Goal: Task Accomplishment & Management: Use online tool/utility

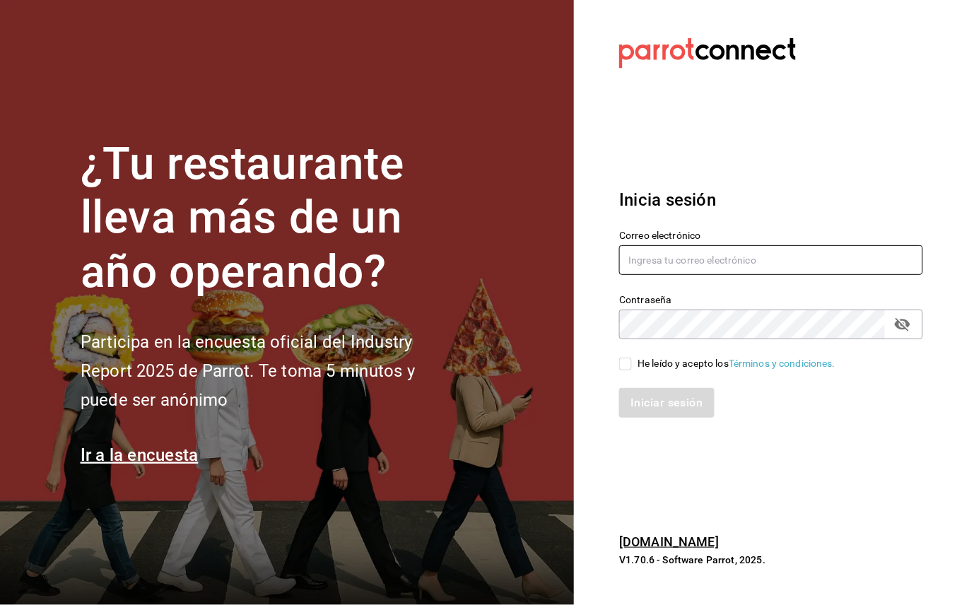
click at [691, 259] on input "text" at bounding box center [771, 260] width 304 height 30
type input "[EMAIL_ADDRESS][DOMAIN_NAME]"
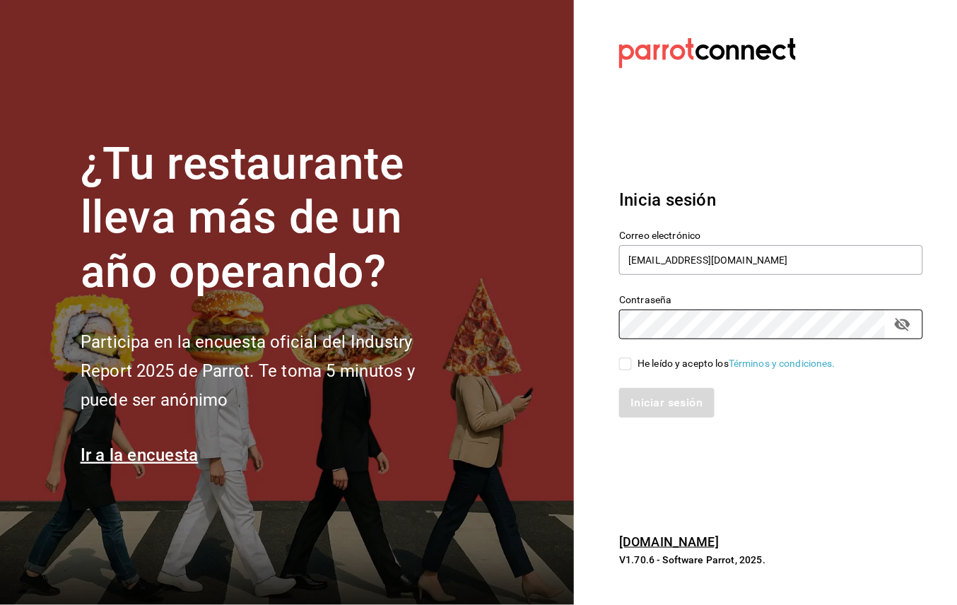
click at [625, 372] on div "Iniciar sesión" at bounding box center [762, 394] width 321 height 47
click at [627, 359] on input "He leído y acepto los Términos y condiciones." at bounding box center [625, 364] width 13 height 13
checkbox input "true"
click at [900, 326] on icon "Campo de contraseña" at bounding box center [903, 324] width 16 height 13
click at [570, 334] on div "¿Tu restaurante lleva más de un año operando? Participa en la encuesta oficial …" at bounding box center [478, 302] width 957 height 605
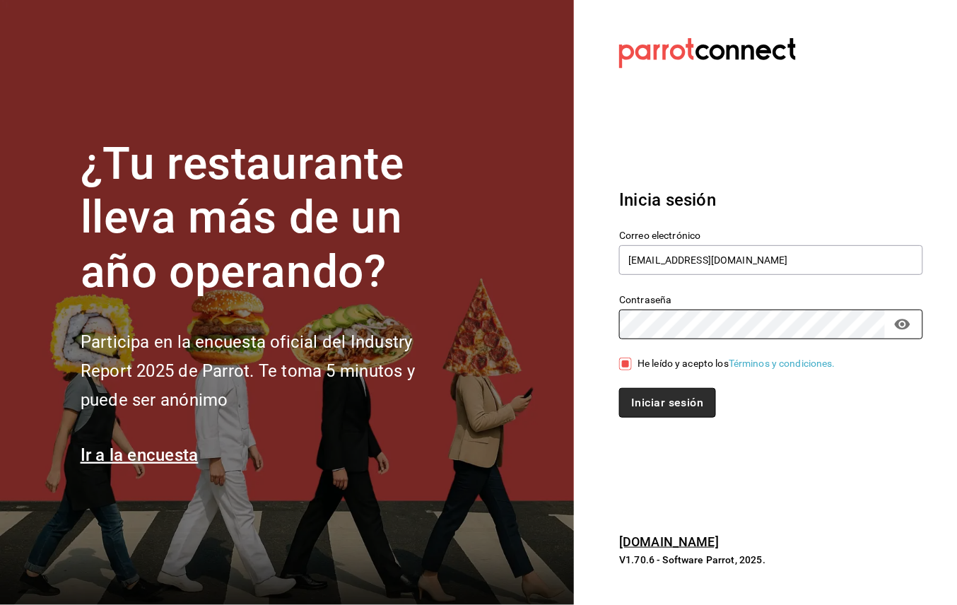
click at [688, 400] on button "Iniciar sesión" at bounding box center [667, 403] width 96 height 30
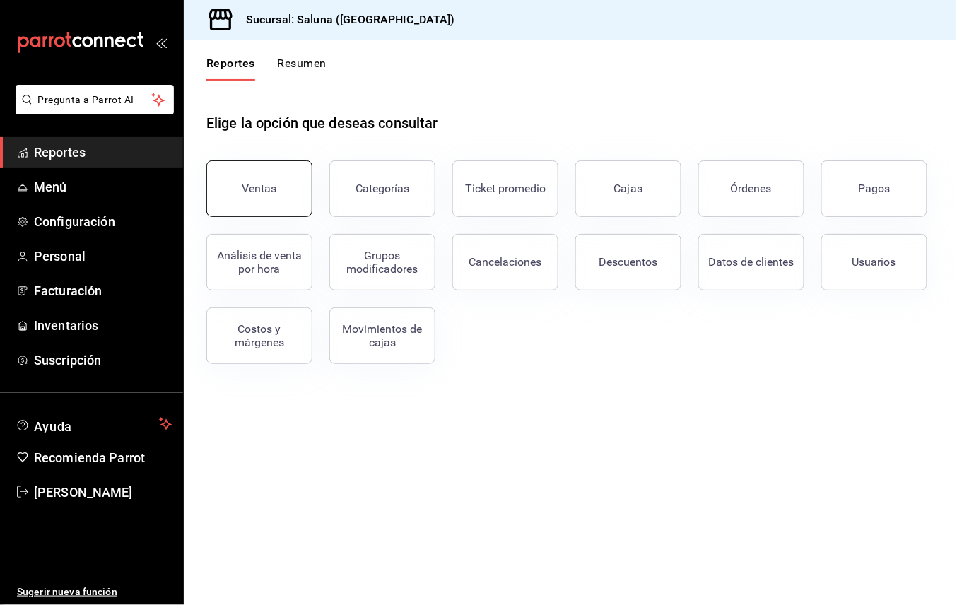
click at [249, 182] on div "Ventas" at bounding box center [259, 188] width 35 height 13
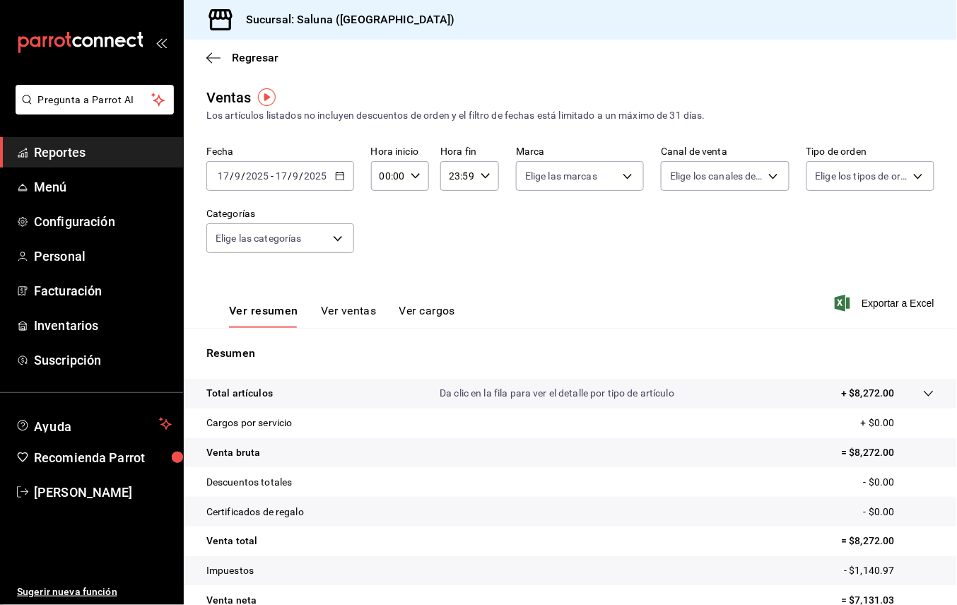
click at [335, 308] on button "Ver ventas" at bounding box center [349, 316] width 56 height 24
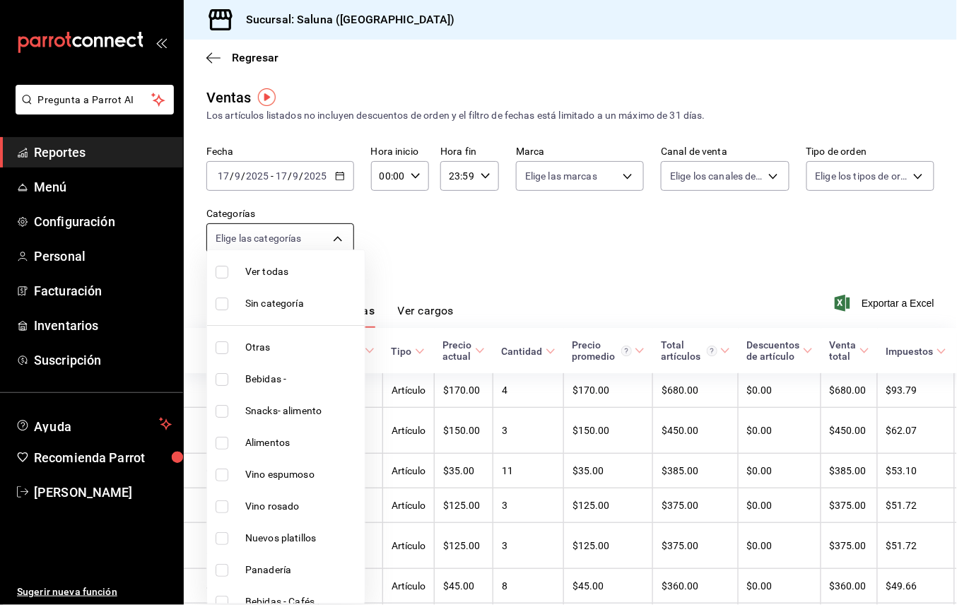
click at [331, 237] on body "Pregunta a Parrot AI Reportes Menú Configuración Personal Facturación Inventari…" at bounding box center [478, 302] width 957 height 605
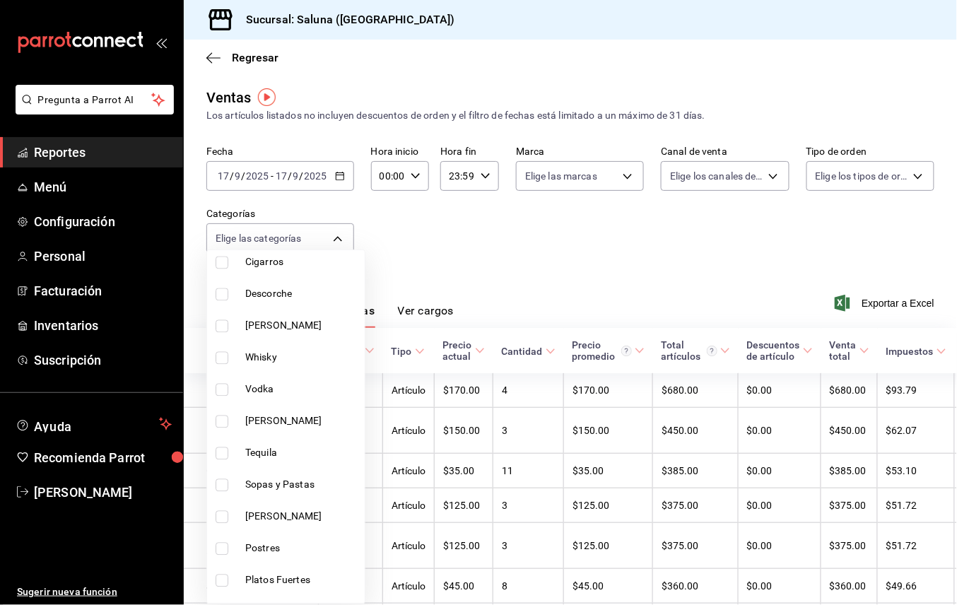
scroll to position [1036, 0]
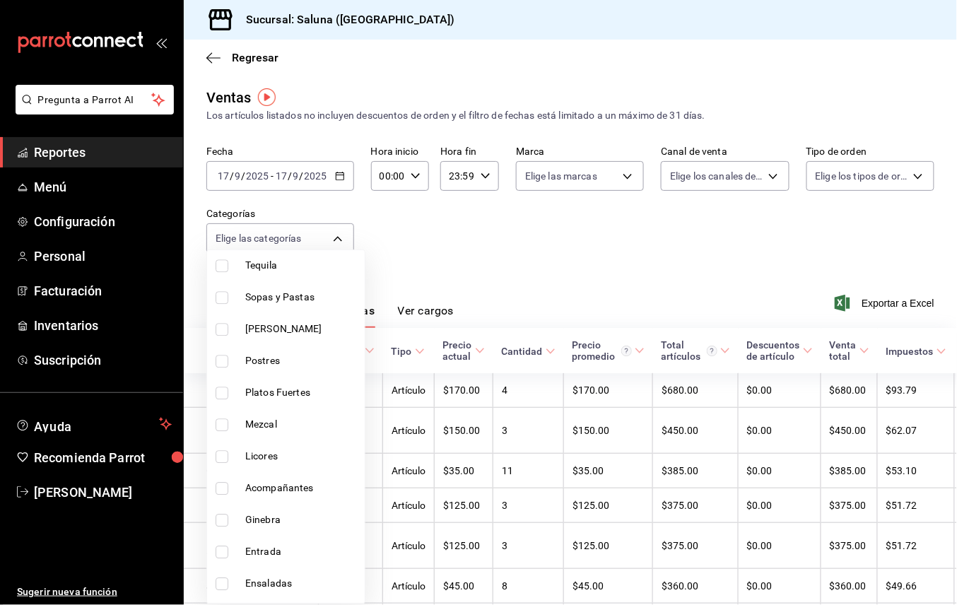
click at [298, 401] on li "Platos Fuertes" at bounding box center [286, 393] width 158 height 32
type input "1c98f1bd-b422-4f08-9cfe-26e9526f7863"
checkbox input "true"
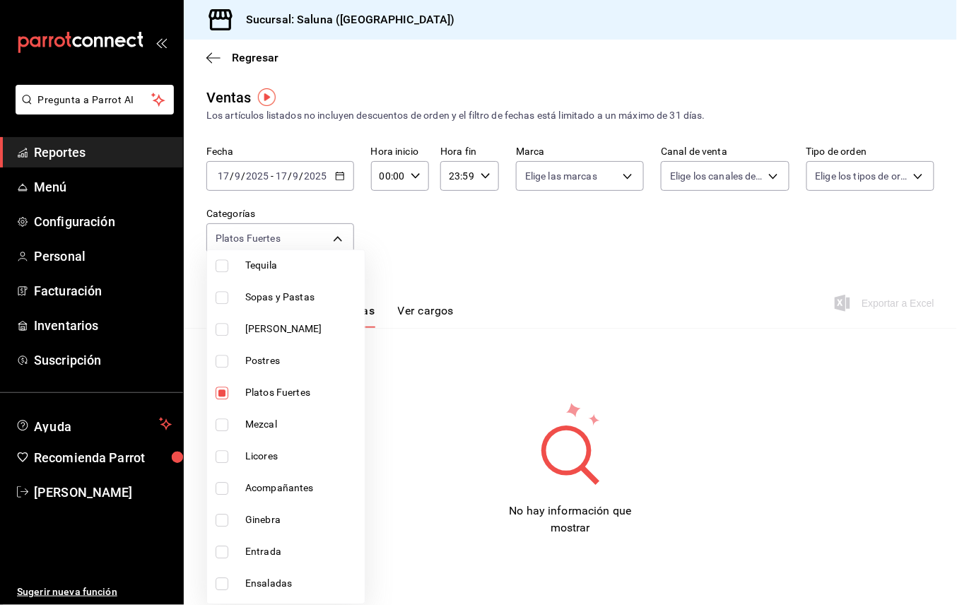
click at [338, 177] on div at bounding box center [478, 302] width 957 height 605
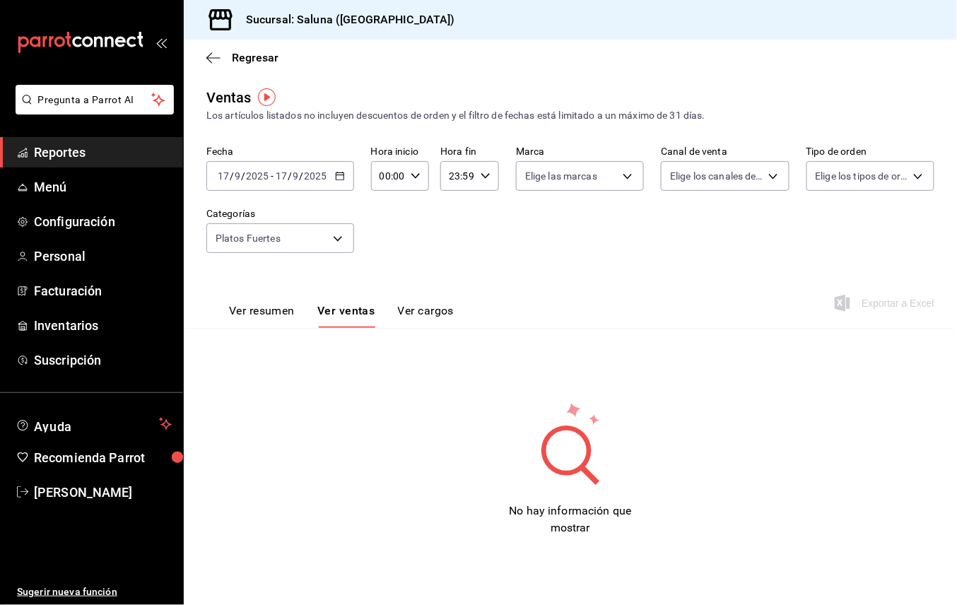
click at [338, 177] on icon "button" at bounding box center [340, 176] width 10 height 10
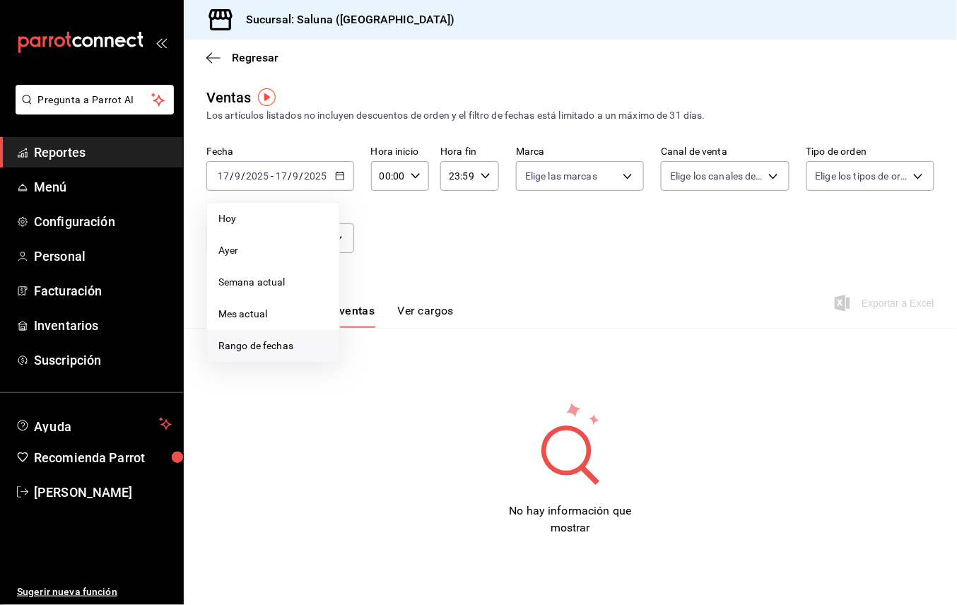
click at [242, 352] on span "Rango de fechas" at bounding box center [273, 345] width 110 height 15
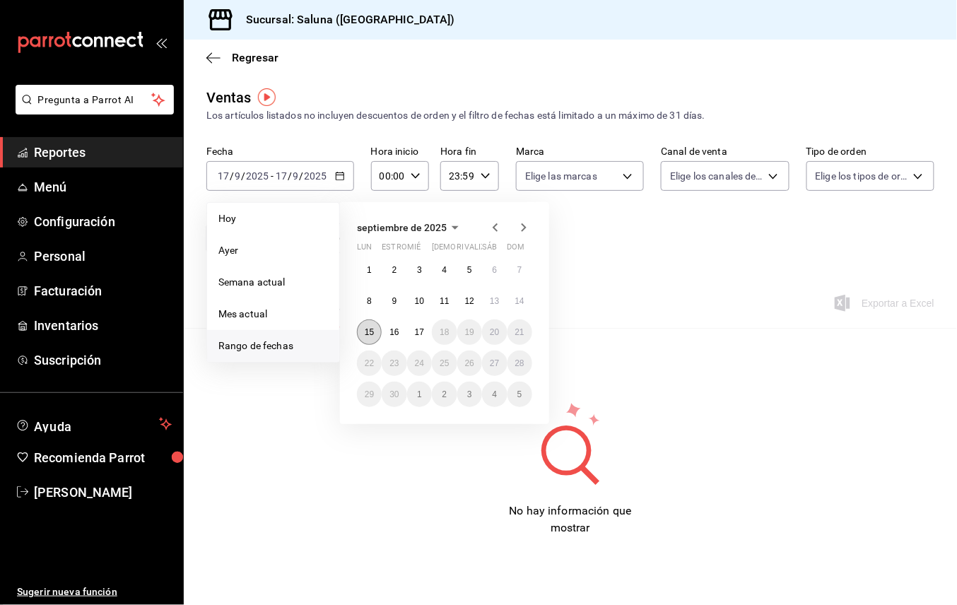
click at [367, 326] on button "15" at bounding box center [369, 331] width 25 height 25
click at [367, 331] on abbr "15" at bounding box center [369, 332] width 9 height 10
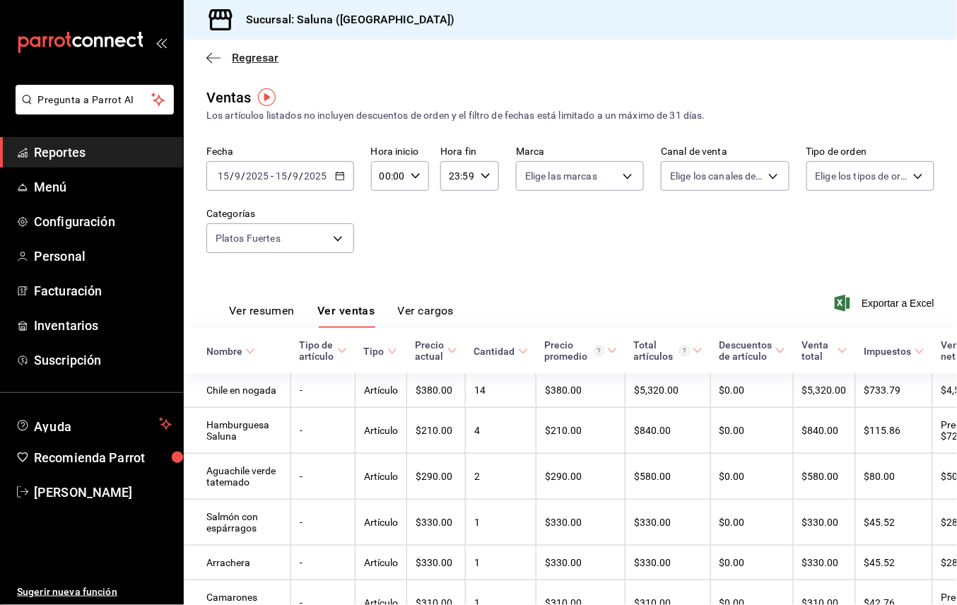
click at [218, 52] on icon "button" at bounding box center [213, 58] width 14 height 13
